Goal: Task Accomplishment & Management: Manage account settings

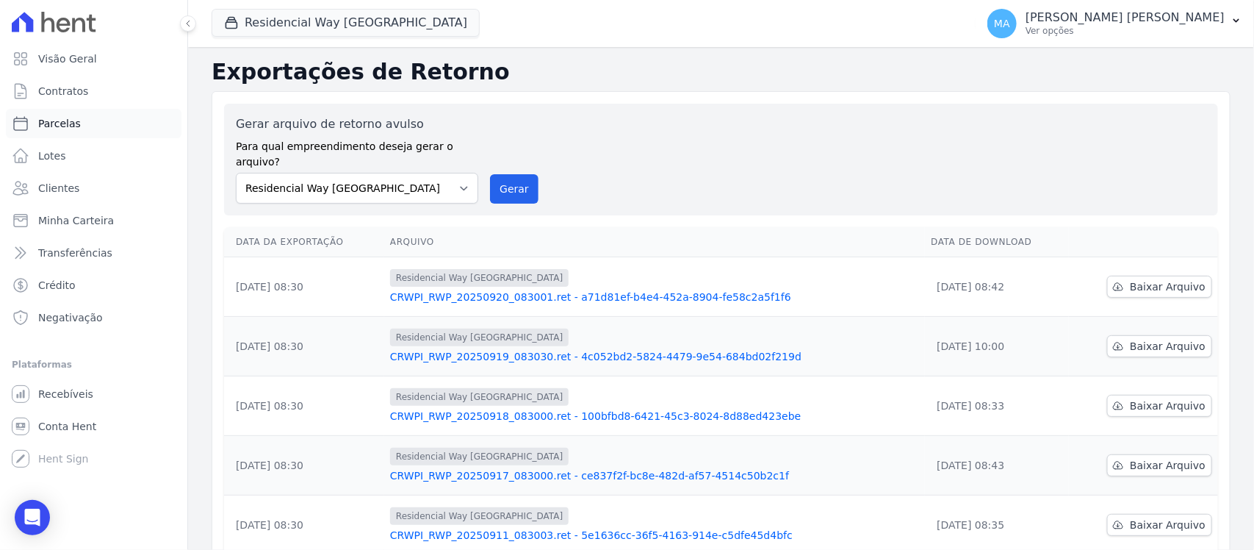
click at [60, 126] on span "Parcelas" at bounding box center [59, 123] width 43 height 15
select select
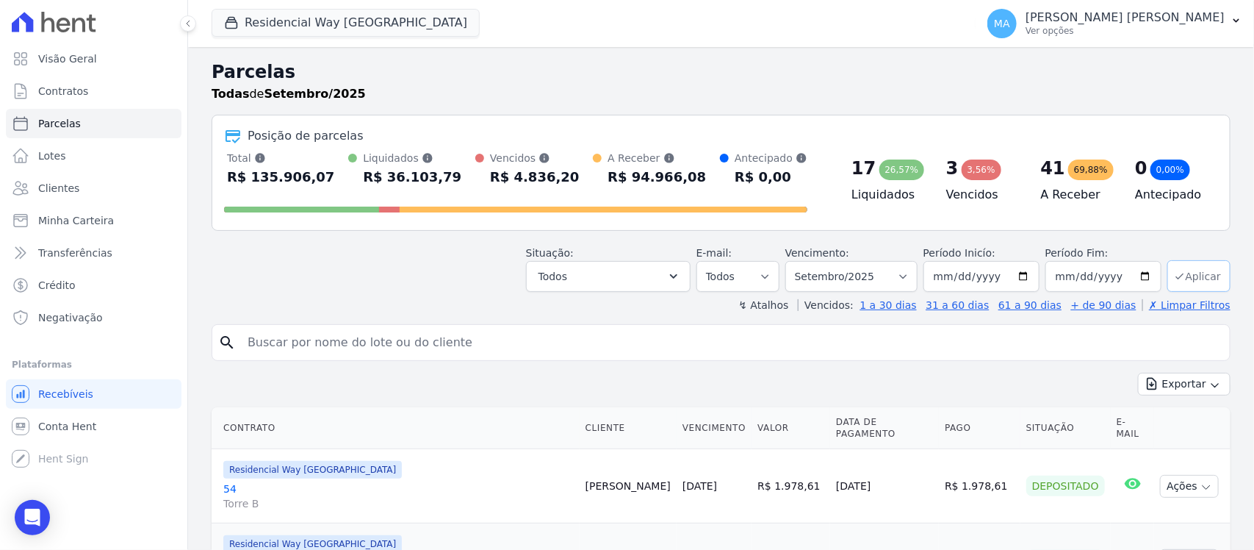
click at [1196, 273] on button "Aplicar" at bounding box center [1199, 276] width 63 height 32
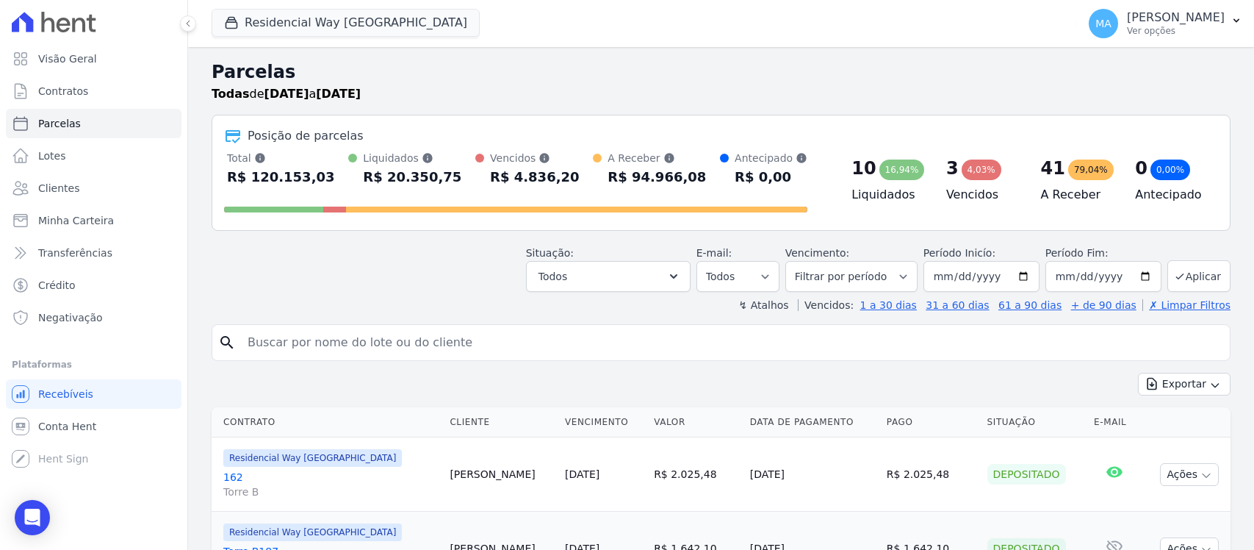
select select
click at [273, 338] on input "search" at bounding box center [731, 342] width 985 height 29
type input "erico"
select select
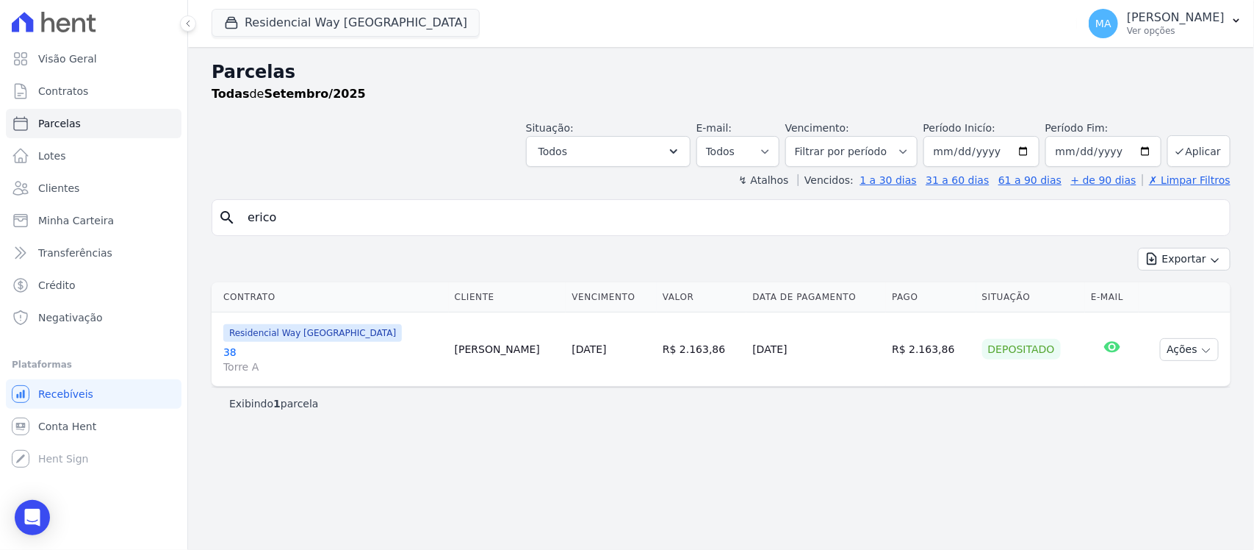
drag, startPoint x: 300, startPoint y: 214, endPoint x: 201, endPoint y: 226, distance: 100.0
click at [201, 226] on div "Parcelas Todas de Setembro/2025 Situação: Agendado Em Aberto Pago Processando C…" at bounding box center [721, 298] width 1066 height 503
type input "[PERSON_NAME]"
select select
